Goal: Task Accomplishment & Management: Complete application form

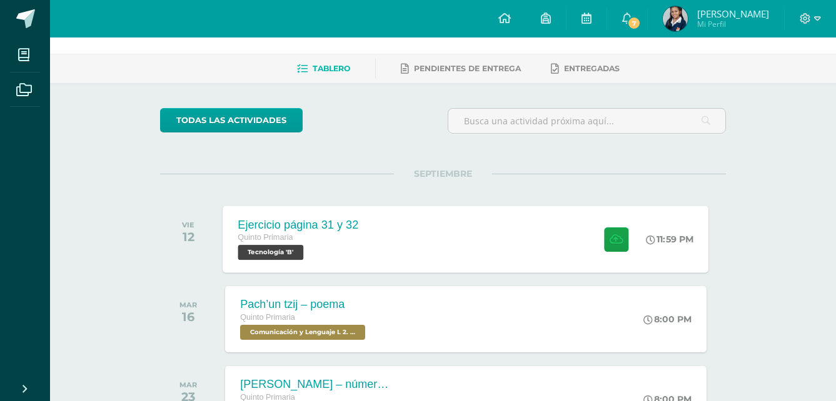
scroll to position [63, 0]
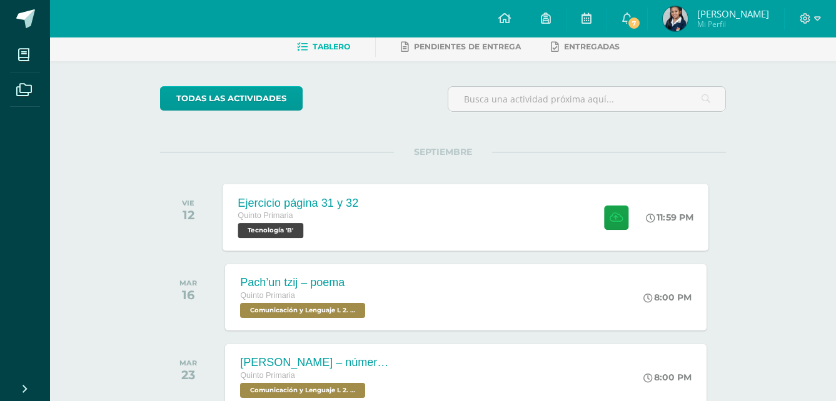
click at [328, 193] on div "Ejercicio página 31 y 32 Quinto Primaria Tecnología 'B'" at bounding box center [298, 217] width 151 height 67
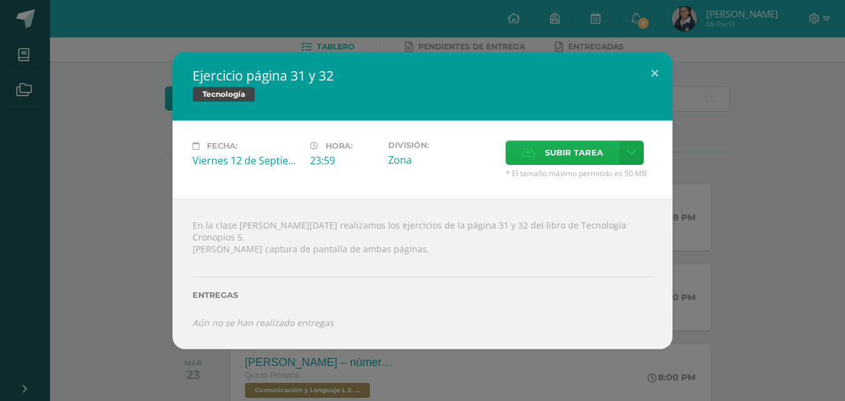
click at [573, 153] on span "Subir tarea" at bounding box center [574, 152] width 58 height 23
click at [0, 0] on input "Subir tarea" at bounding box center [0, 0] width 0 height 0
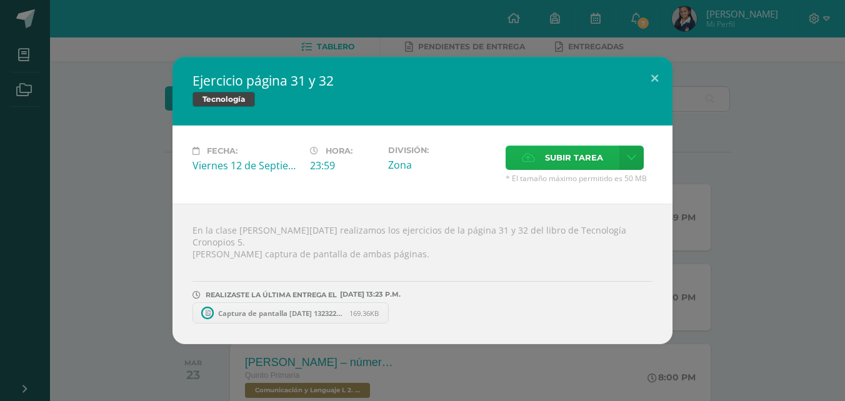
click at [567, 153] on span "Subir tarea" at bounding box center [574, 157] width 58 height 23
click at [0, 0] on input "Subir tarea" at bounding box center [0, 0] width 0 height 0
click at [541, 170] on label "Subir tarea" at bounding box center [563, 158] width 114 height 24
click at [0, 0] on input "Subir tarea" at bounding box center [0, 0] width 0 height 0
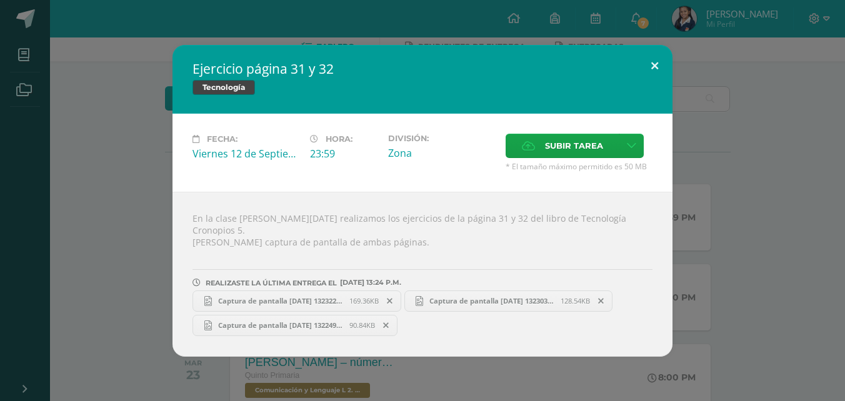
click at [652, 69] on button at bounding box center [655, 66] width 36 height 43
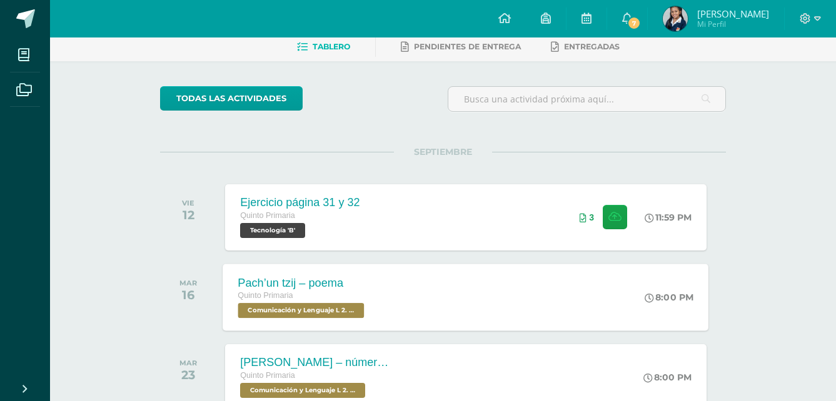
click at [349, 287] on div "Pach’un tzij – poema" at bounding box center [302, 282] width 129 height 13
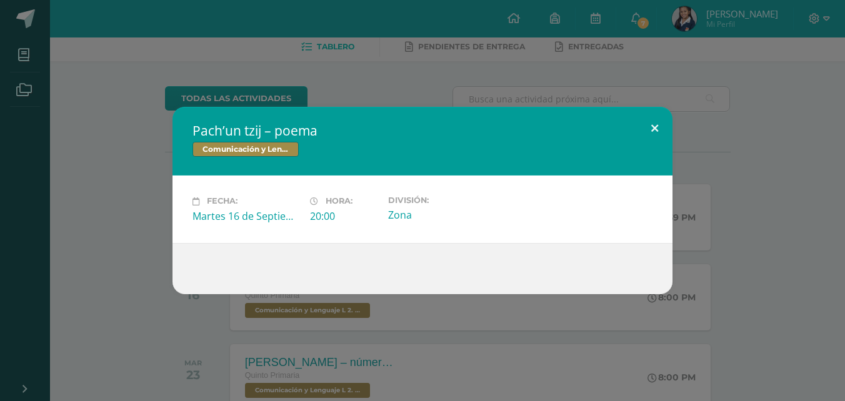
click at [651, 130] on button at bounding box center [655, 128] width 36 height 43
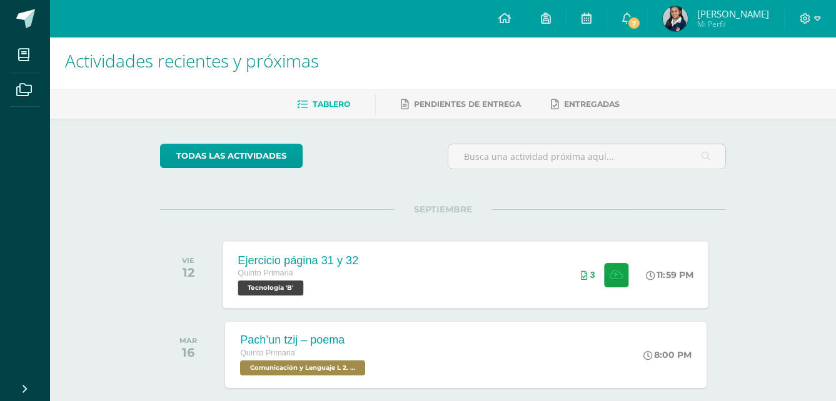
scroll to position [0, 0]
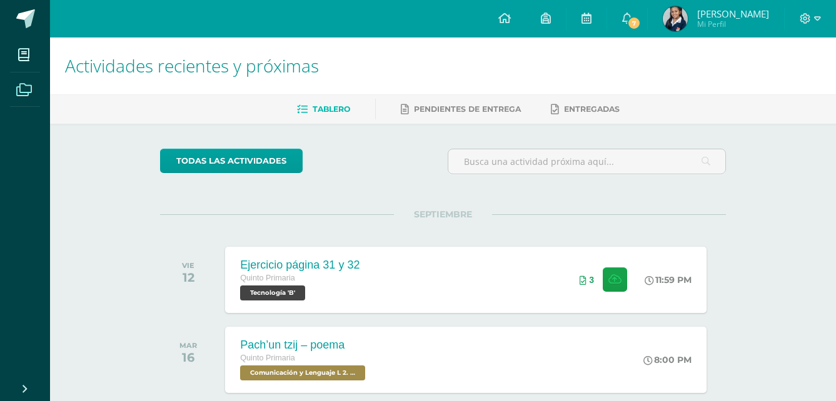
click at [24, 96] on icon at bounding box center [24, 90] width 16 height 13
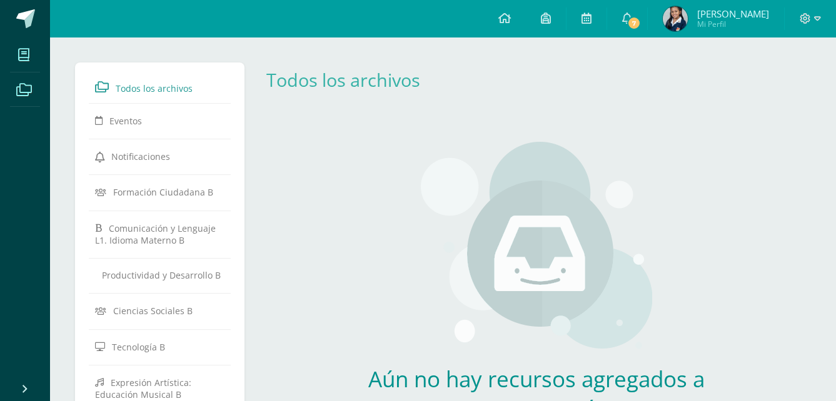
click at [21, 64] on span at bounding box center [24, 55] width 28 height 28
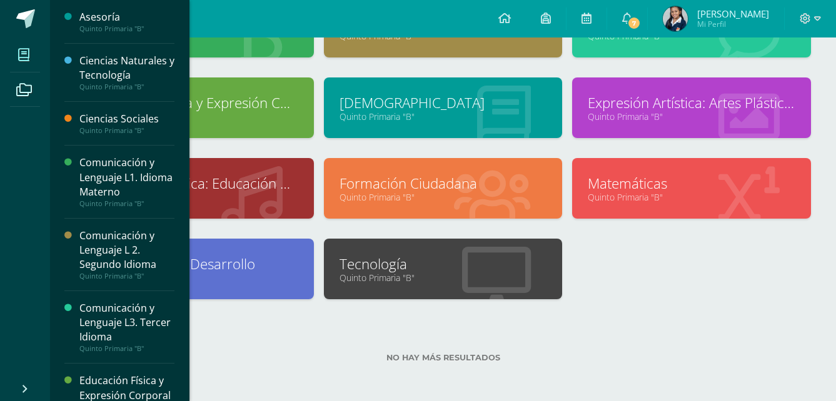
scroll to position [204, 0]
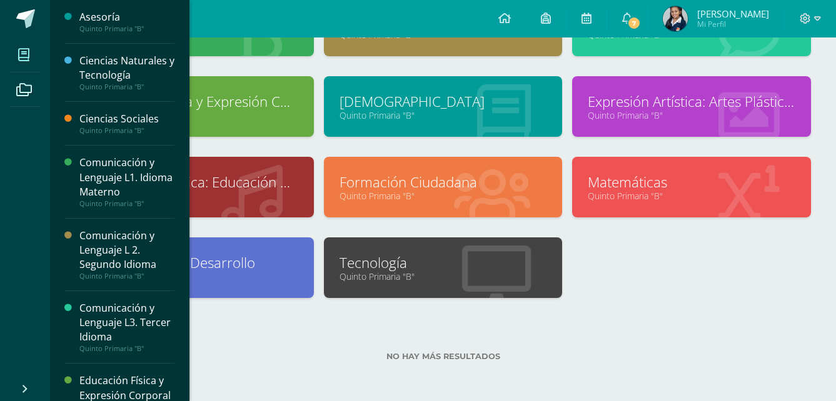
click at [496, 261] on link "Tecnología" at bounding box center [443, 262] width 208 height 19
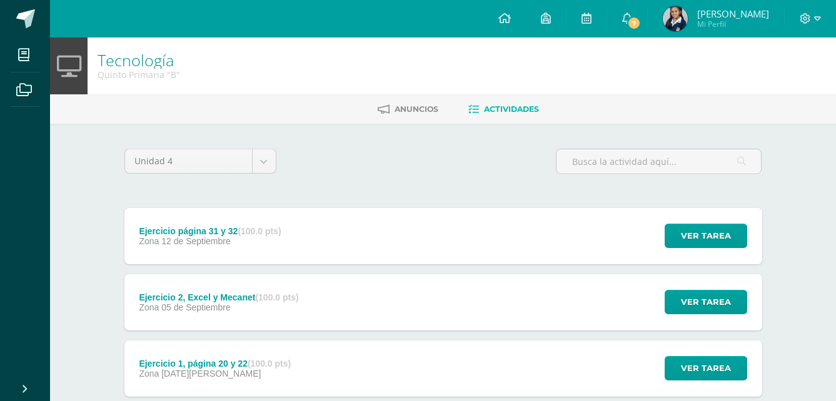
click at [498, 227] on div "Ejercicio página 31 y 32 (100.0 pts) Zona 12 de Septiembre Ver tarea Ejercicio …" at bounding box center [443, 236] width 638 height 56
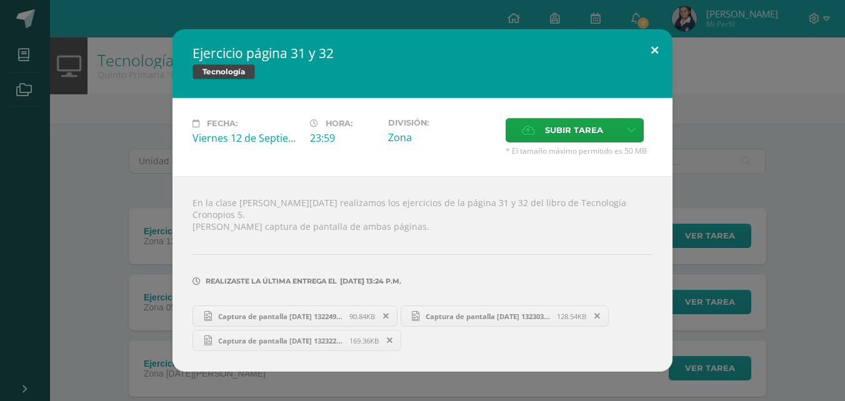
click at [650, 58] on button at bounding box center [655, 50] width 36 height 43
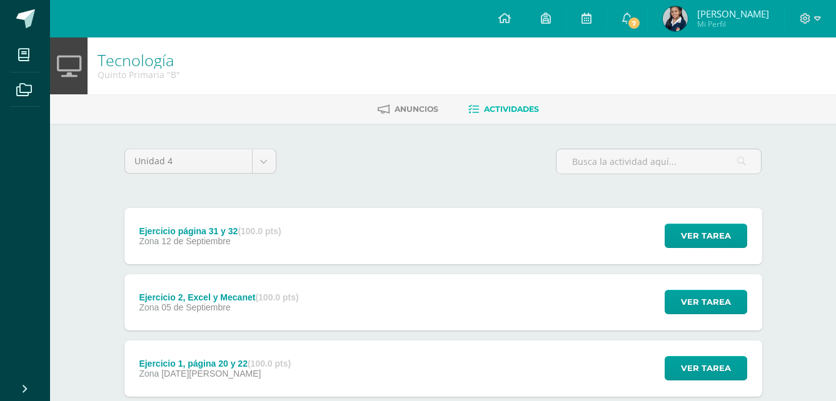
click at [641, 21] on link "7" at bounding box center [627, 19] width 40 height 38
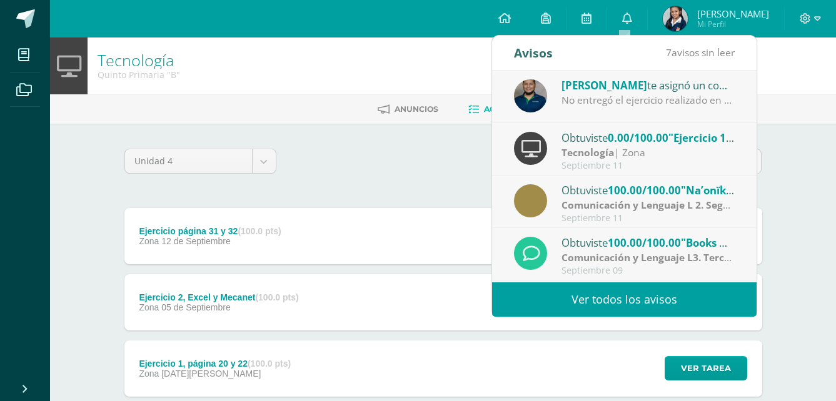
click at [634, 102] on div "No entregó el ejercicio realizado en clase. Puede entregar nuevamente sobre el …" at bounding box center [648, 100] width 174 height 14
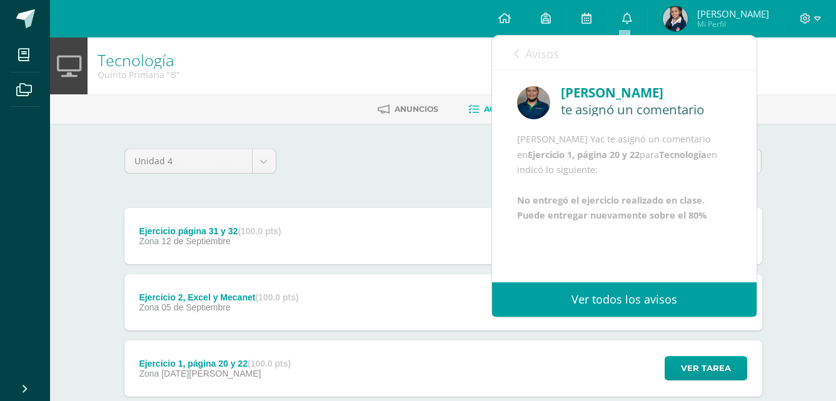
scroll to position [15, 0]
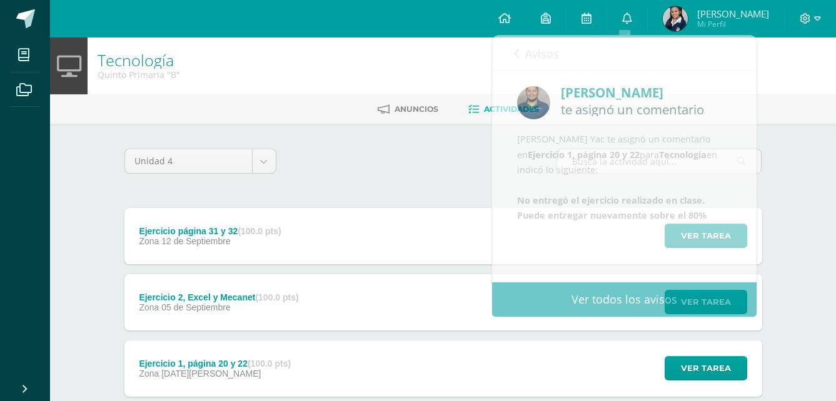
click at [352, 157] on div "Unidad 4 Unidad 1 Unidad 2 Unidad 3 Unidad 4" at bounding box center [443, 167] width 648 height 36
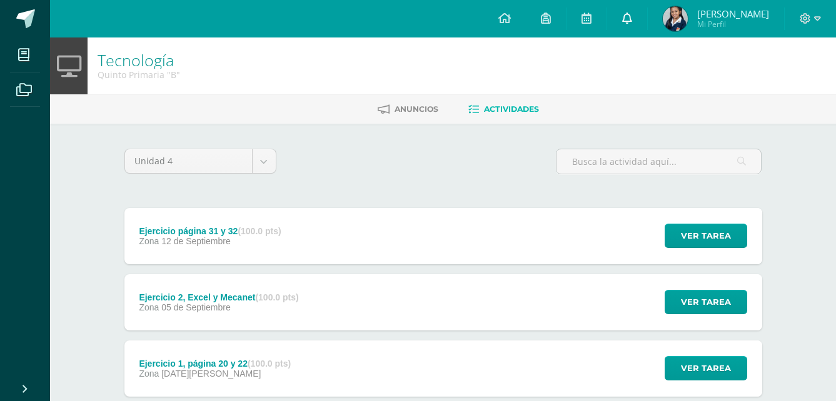
click at [622, 18] on icon at bounding box center [627, 18] width 10 height 11
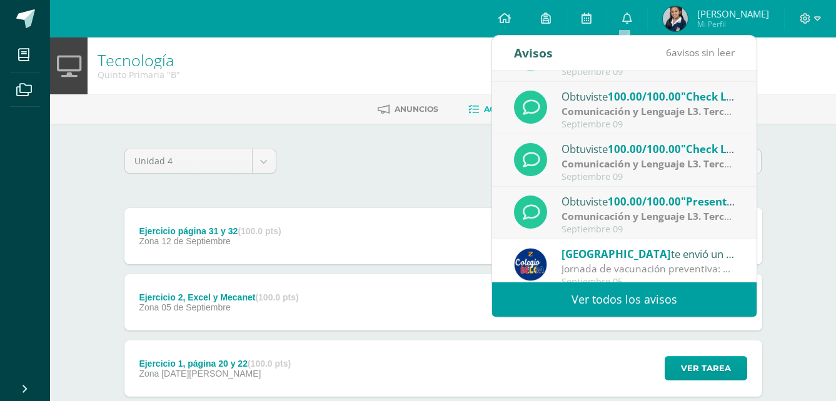
scroll to position [208, 0]
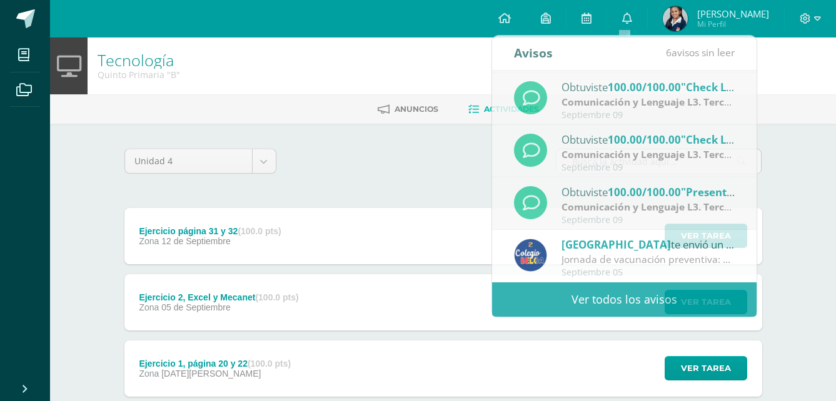
click at [338, 132] on div "Unidad 4 Unidad 1 Unidad 2 Unidad 3 Unidad 4 Ejercicio página 31 y 32 (100.0 pt…" at bounding box center [443, 302] width 688 height 356
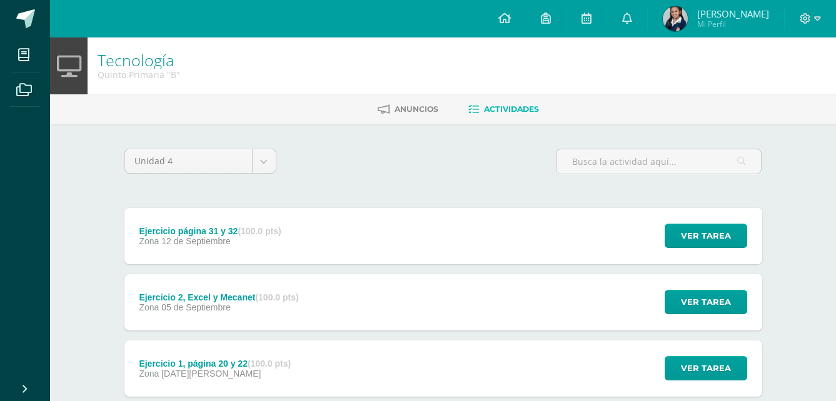
click at [703, 13] on span "[PERSON_NAME]" at bounding box center [733, 14] width 72 height 13
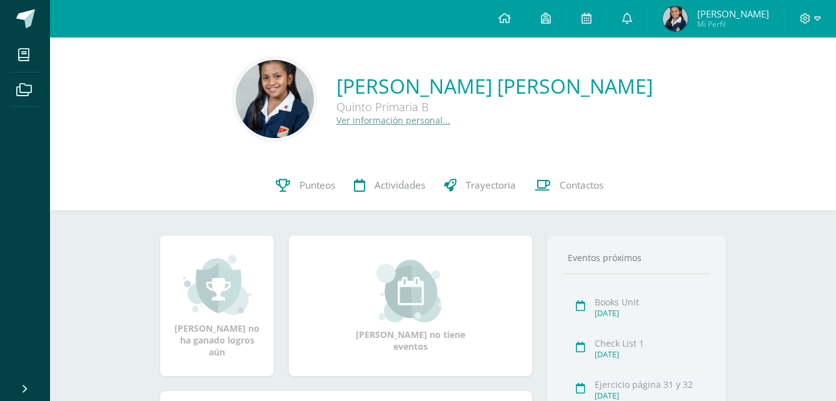
click at [383, 121] on link "Ver información personal..." at bounding box center [393, 120] width 114 height 12
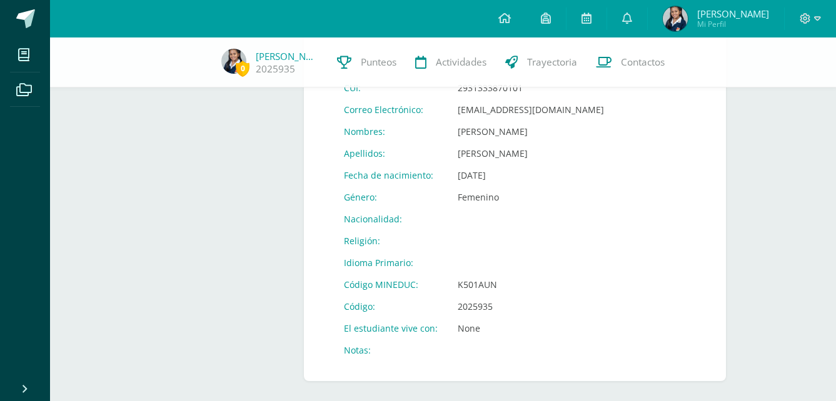
scroll to position [499, 0]
